Goal: Information Seeking & Learning: Learn about a topic

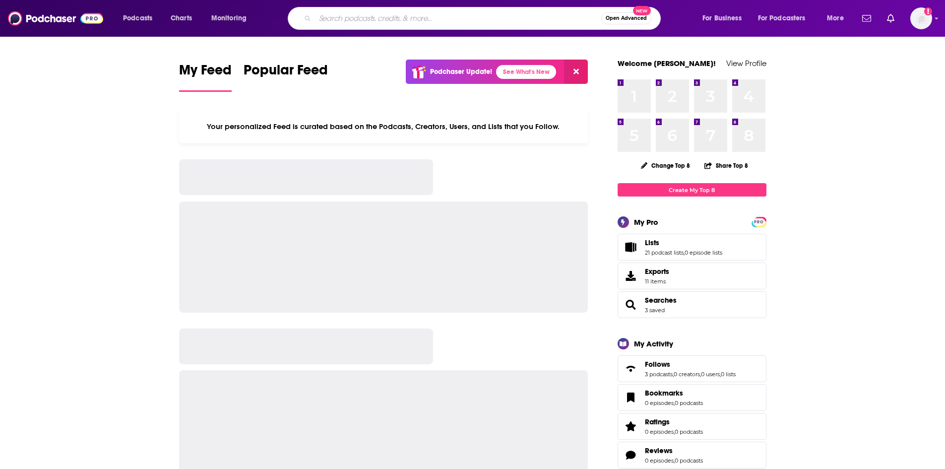
click at [326, 16] on input "Search podcasts, credits, & more..." at bounding box center [458, 18] width 286 height 16
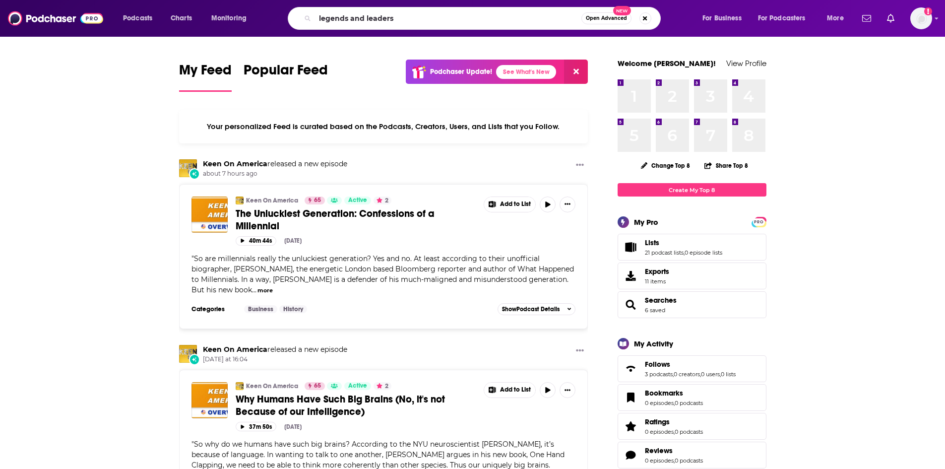
type input "legends and leaders"
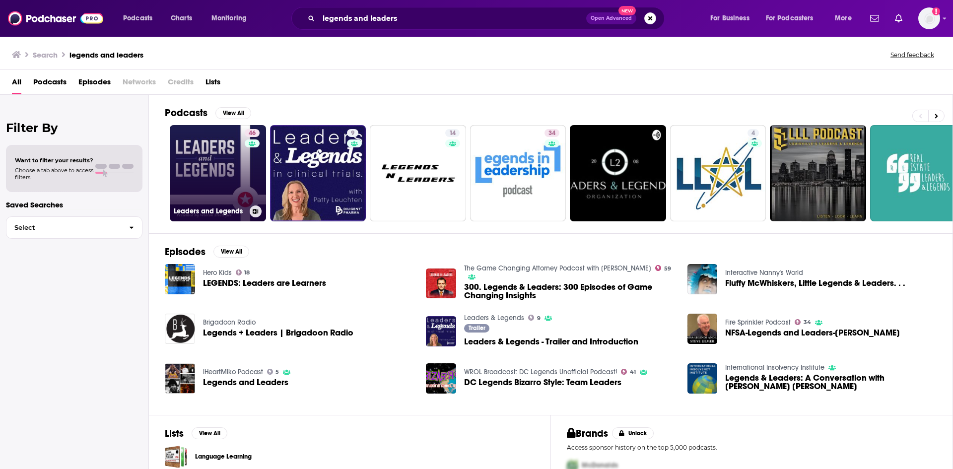
click at [221, 165] on link "46 Leaders and Legends" at bounding box center [218, 173] width 96 height 96
